Goal: Task Accomplishment & Management: Complete application form

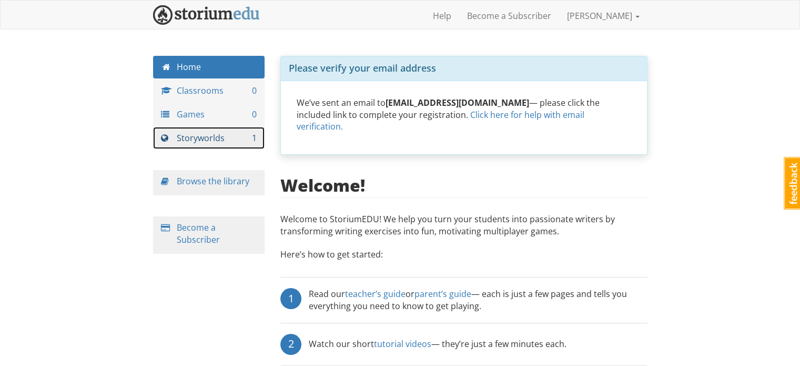
click at [220, 134] on link "Storyworlds 1" at bounding box center [209, 138] width 112 height 23
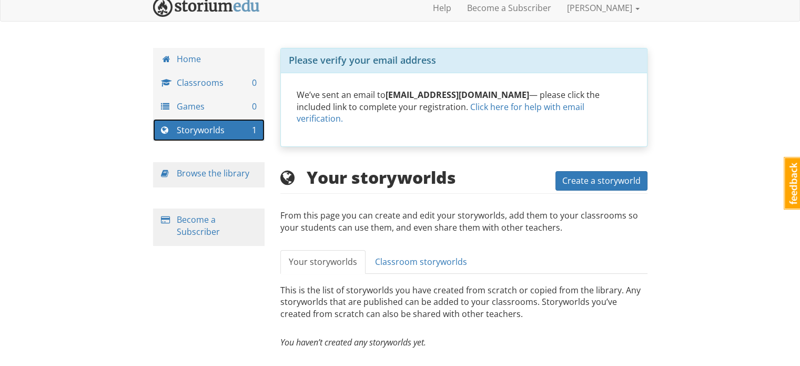
scroll to position [15, 0]
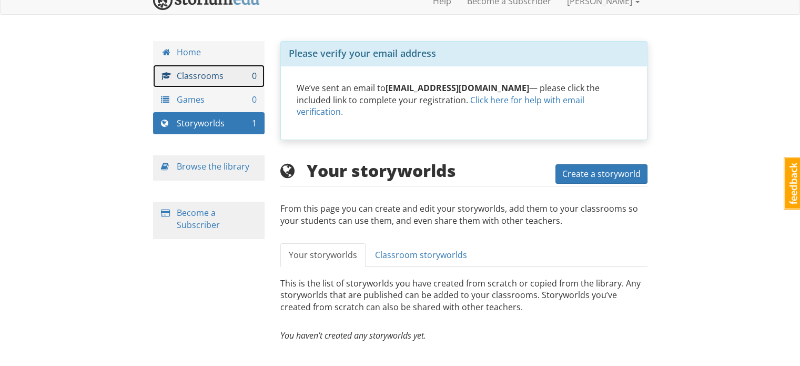
click at [218, 67] on link "Classrooms 0" at bounding box center [209, 76] width 112 height 23
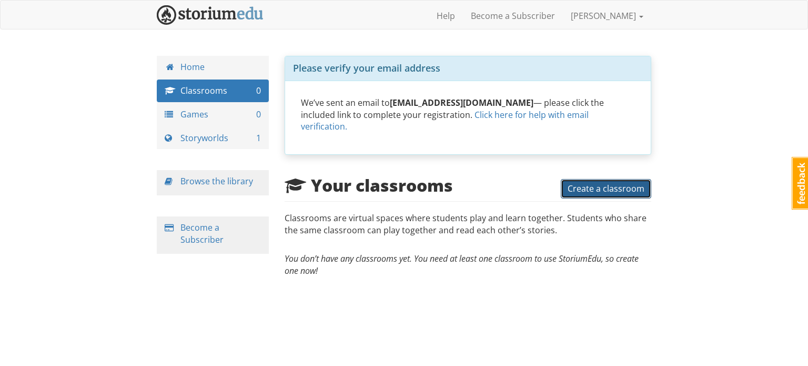
click at [579, 183] on span "Create a classroom" at bounding box center [606, 189] width 77 height 12
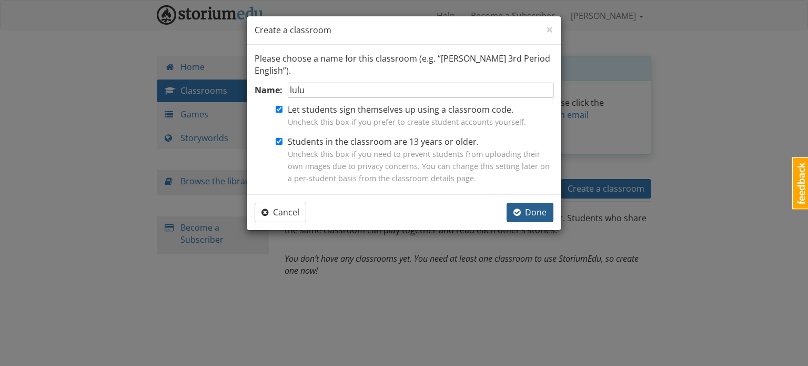
type input "lulu"
click at [524, 207] on span "Done" at bounding box center [530, 212] width 33 height 12
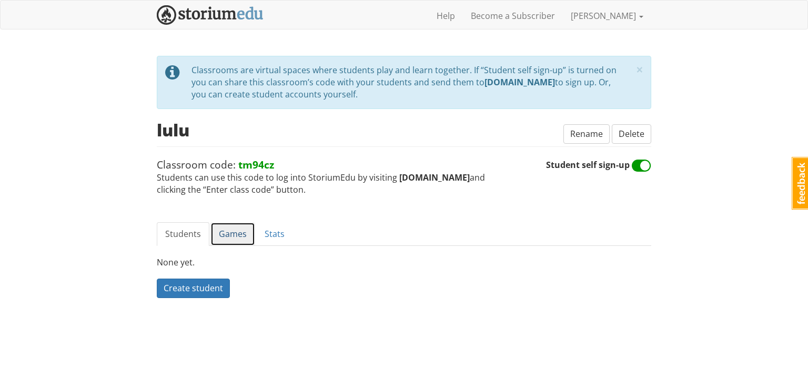
click at [231, 235] on link "Games" at bounding box center [232, 234] width 45 height 24
click at [186, 289] on span "Create a game" at bounding box center [192, 288] width 57 height 12
